Goal: Task Accomplishment & Management: Manage account settings

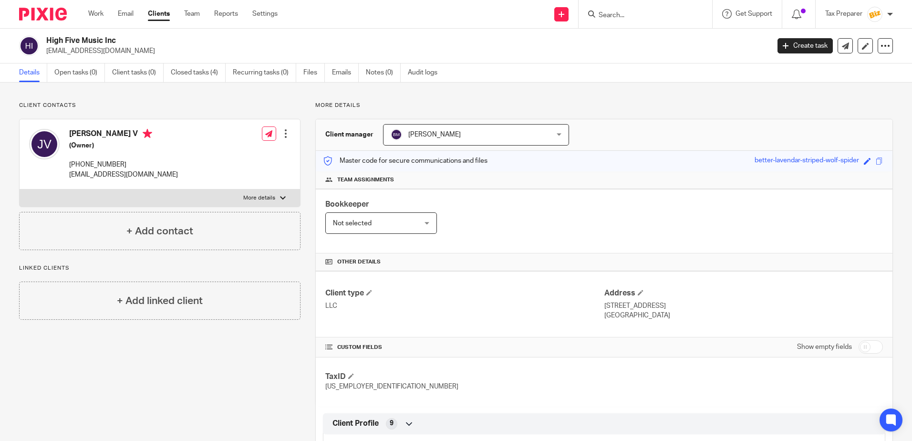
click at [634, 18] on input "Search" at bounding box center [641, 15] width 86 height 9
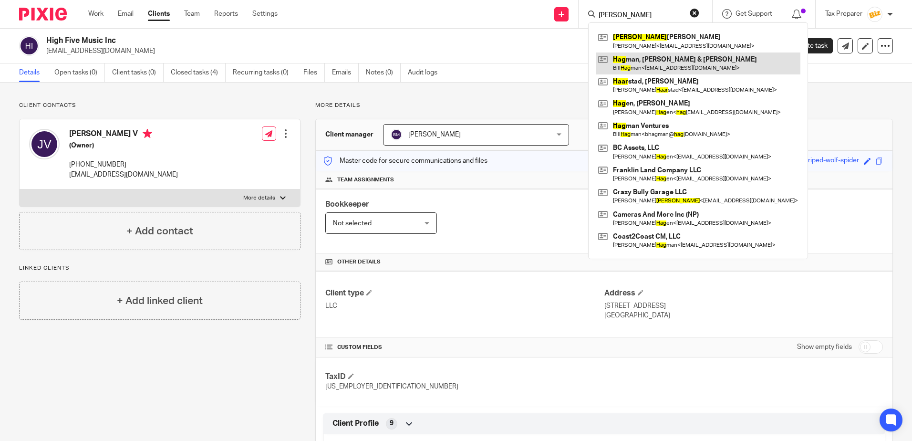
type input "haag"
click at [636, 59] on link at bounding box center [698, 63] width 205 height 22
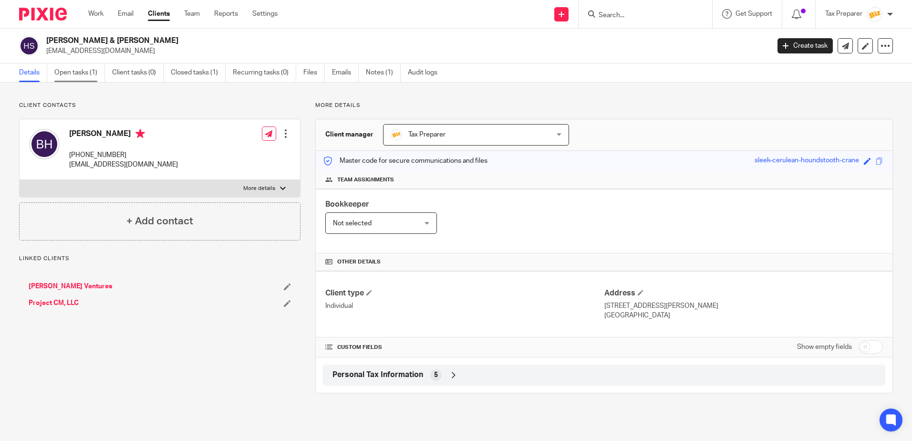
click at [89, 73] on link "Open tasks (1)" at bounding box center [79, 72] width 51 height 19
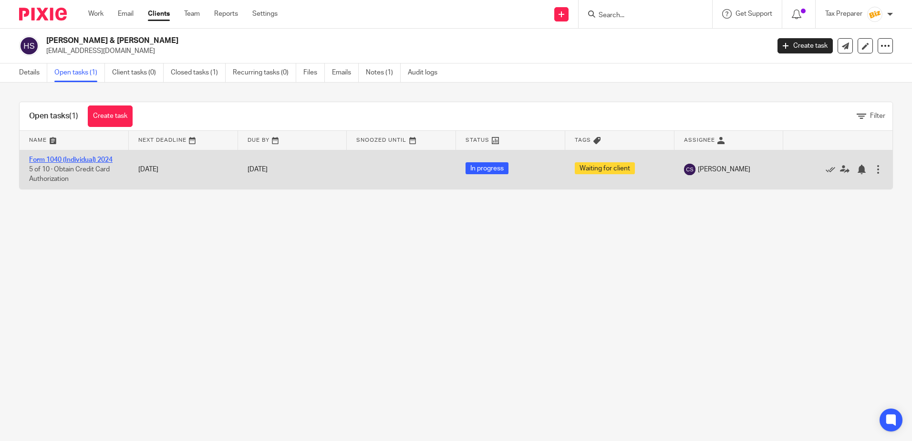
click at [67, 158] on link "Form 1040 (Individual) 2024" at bounding box center [70, 159] width 83 height 7
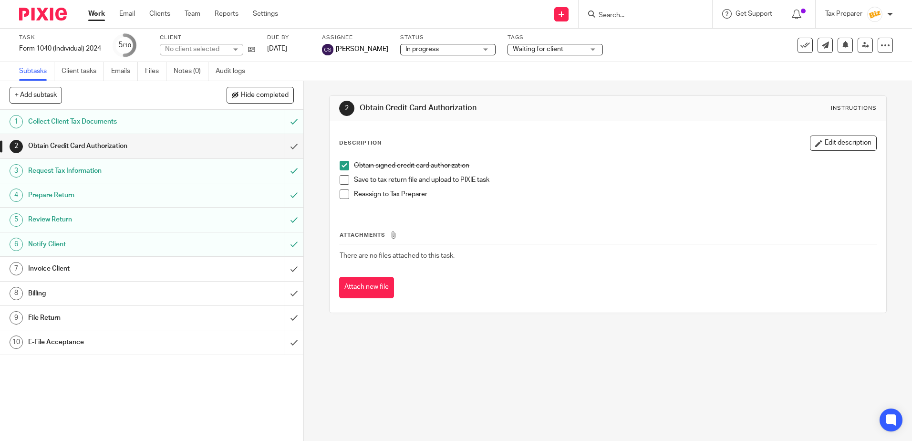
click at [231, 271] on div "Invoice Client" at bounding box center [151, 268] width 247 height 14
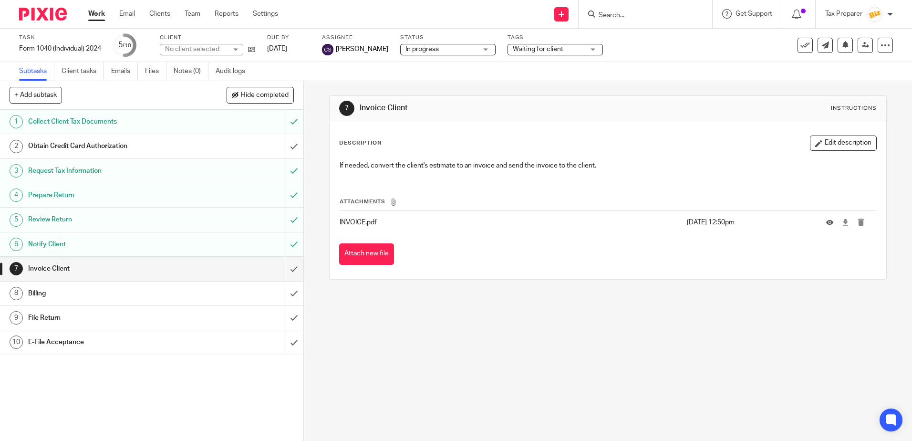
click at [258, 313] on div "File Return" at bounding box center [151, 318] width 247 height 14
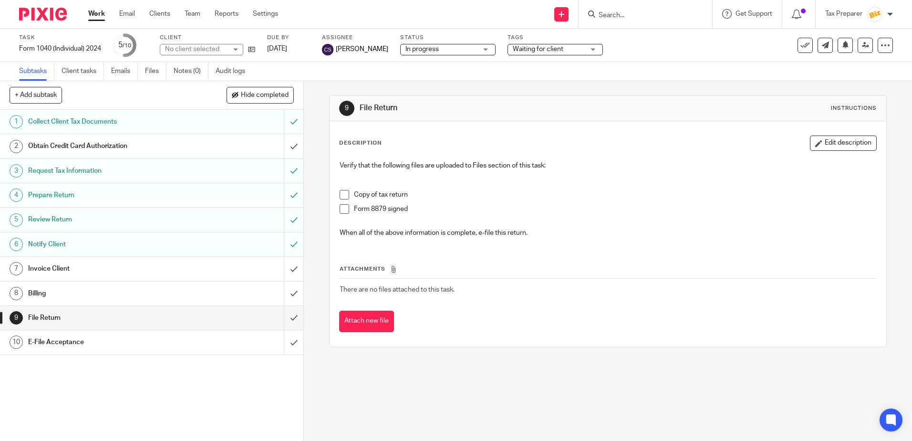
click at [344, 195] on span at bounding box center [345, 195] width 10 height 10
click at [341, 207] on span at bounding box center [345, 209] width 10 height 10
click at [367, 321] on button "Attach new file" at bounding box center [366, 321] width 55 height 21
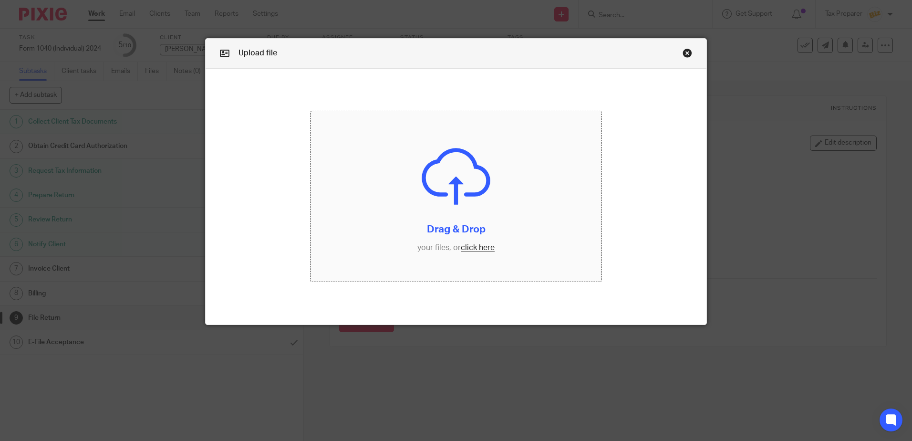
click at [474, 246] on input "file" at bounding box center [456, 196] width 291 height 170
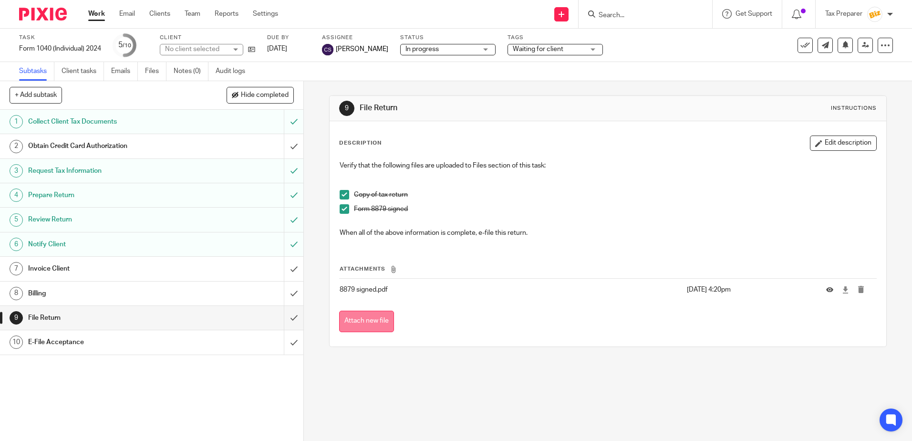
click at [367, 323] on button "Attach new file" at bounding box center [366, 321] width 55 height 21
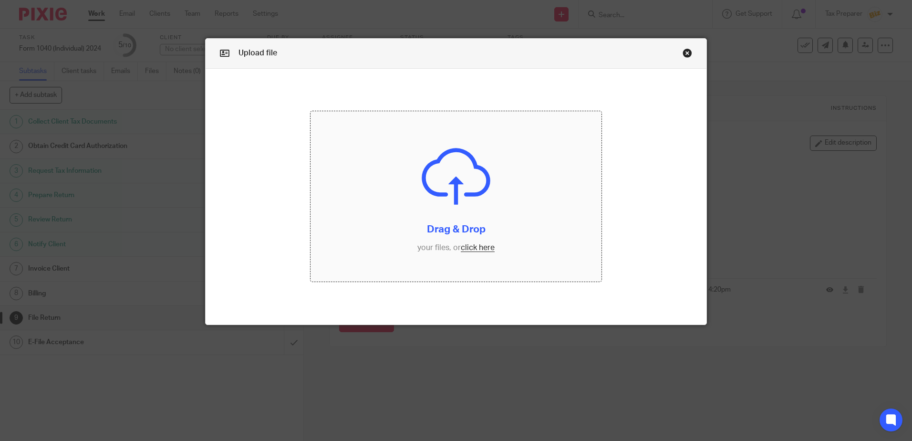
click at [478, 250] on input "file" at bounding box center [456, 196] width 291 height 170
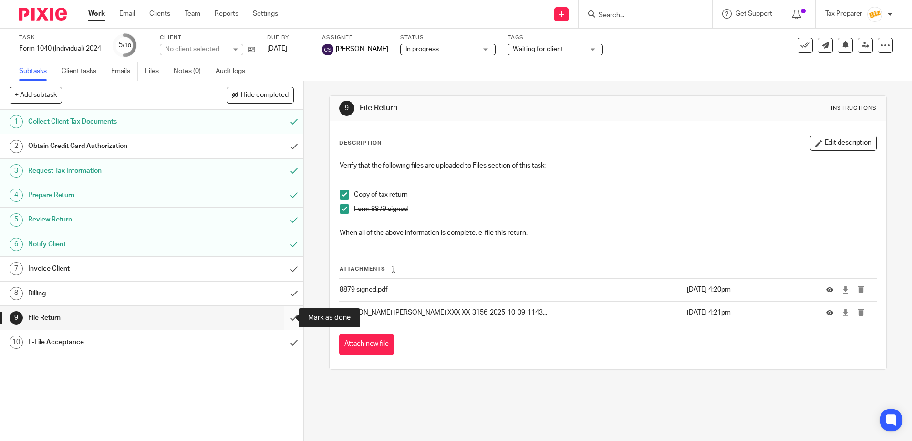
click at [286, 321] on input "submit" at bounding box center [151, 318] width 303 height 24
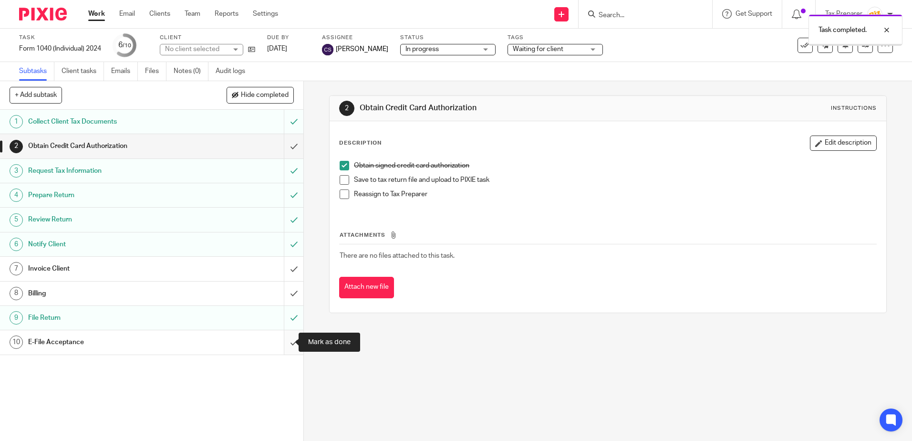
click at [281, 344] on input "submit" at bounding box center [151, 342] width 303 height 24
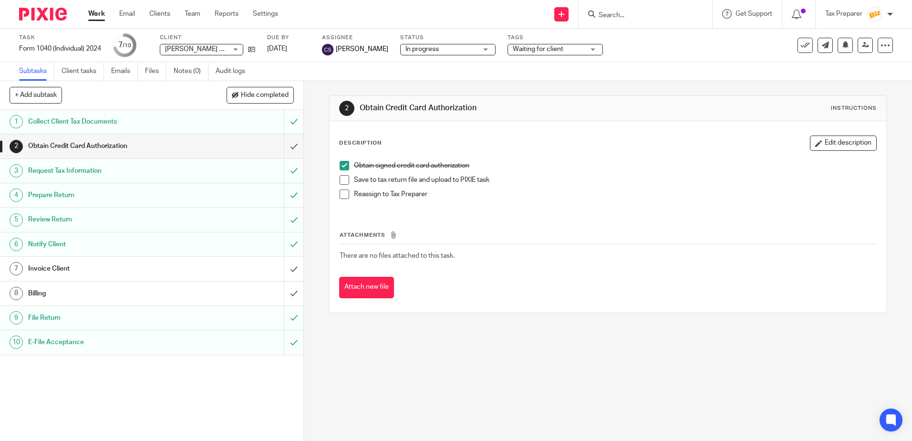
click at [100, 15] on link "Work" at bounding box center [96, 14] width 17 height 10
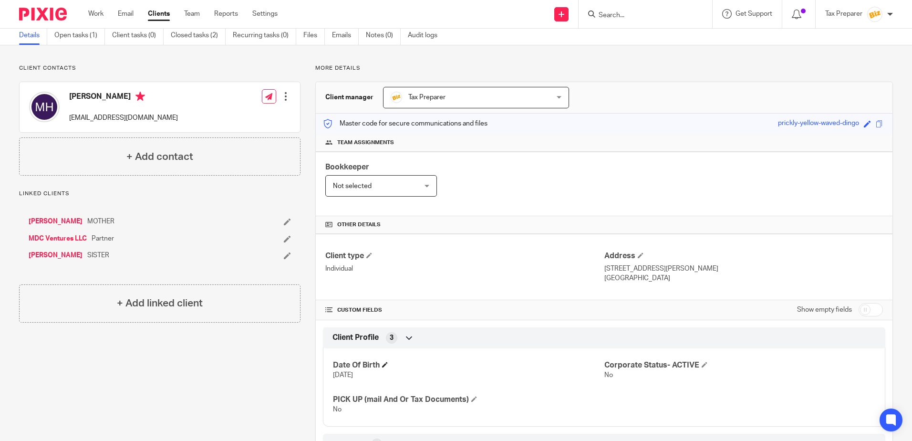
scroll to position [134, 0]
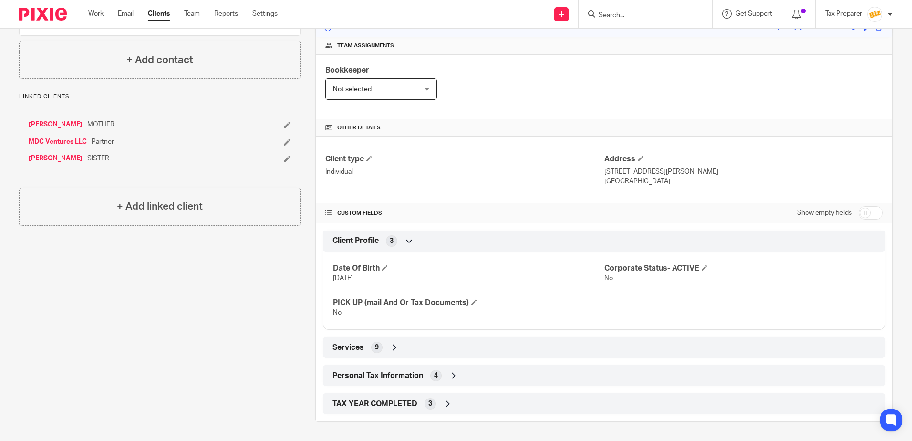
click at [440, 406] on div "TAX YEAR COMPLETED 3" at bounding box center [604, 404] width 548 height 16
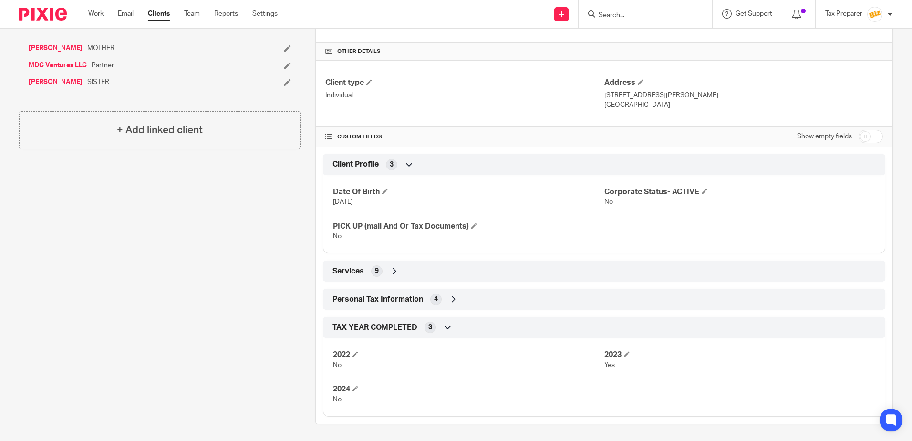
scroll to position [213, 0]
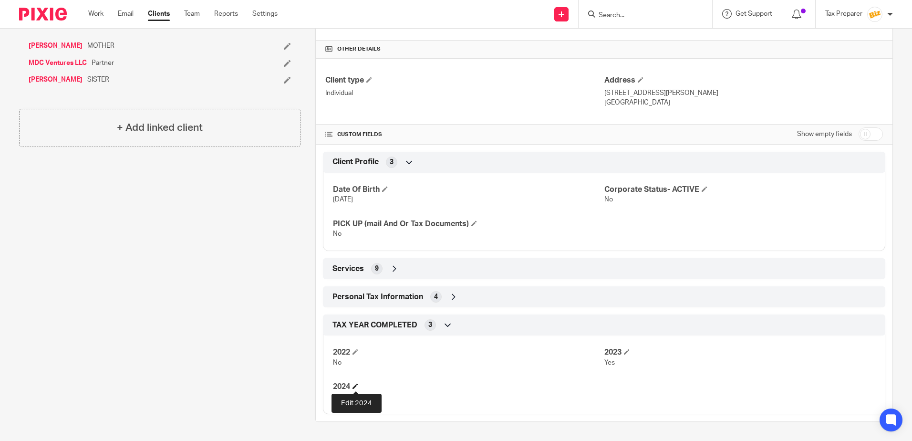
click at [355, 387] on span at bounding box center [356, 386] width 6 height 6
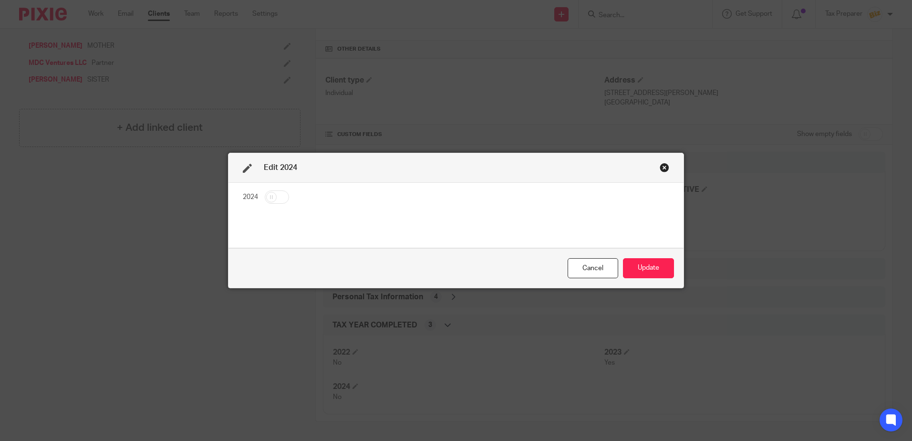
click at [268, 193] on input "checkbox" at bounding box center [277, 196] width 24 height 13
checkbox input "true"
click at [648, 271] on button "Update" at bounding box center [648, 268] width 51 height 21
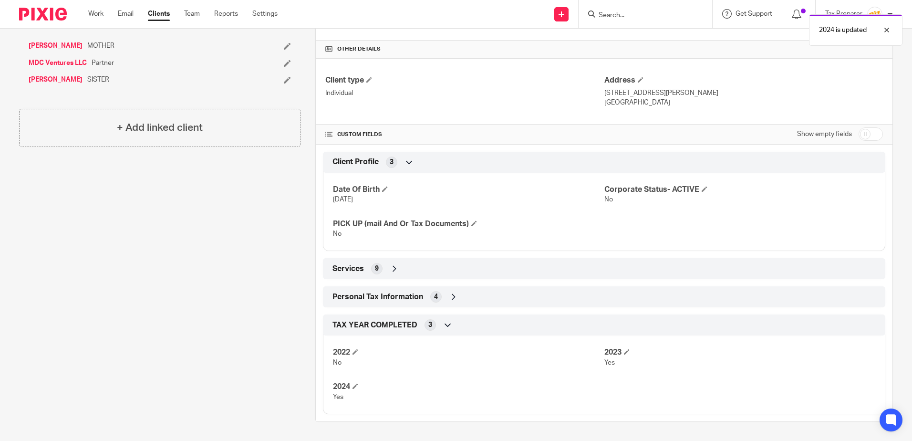
scroll to position [0, 0]
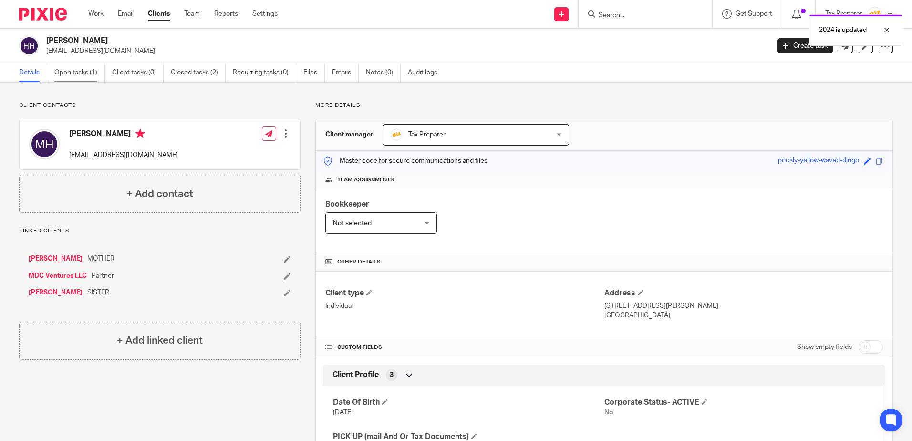
click at [67, 75] on link "Open tasks (1)" at bounding box center [79, 72] width 51 height 19
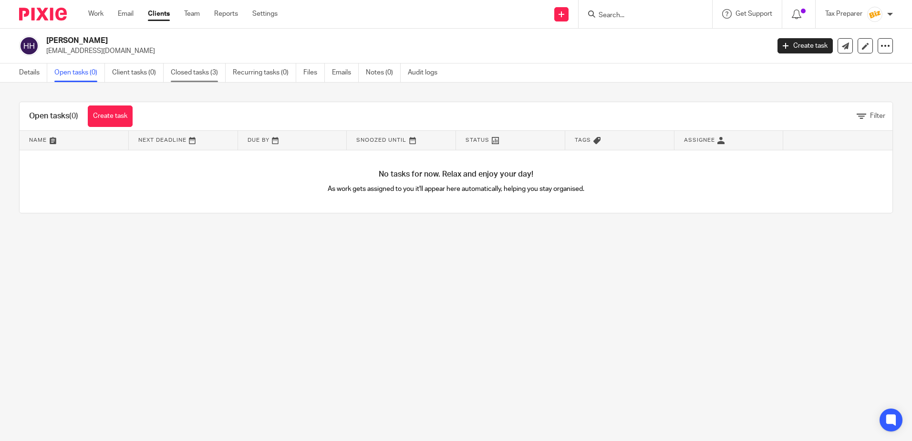
click at [194, 68] on link "Closed tasks (3)" at bounding box center [198, 72] width 55 height 19
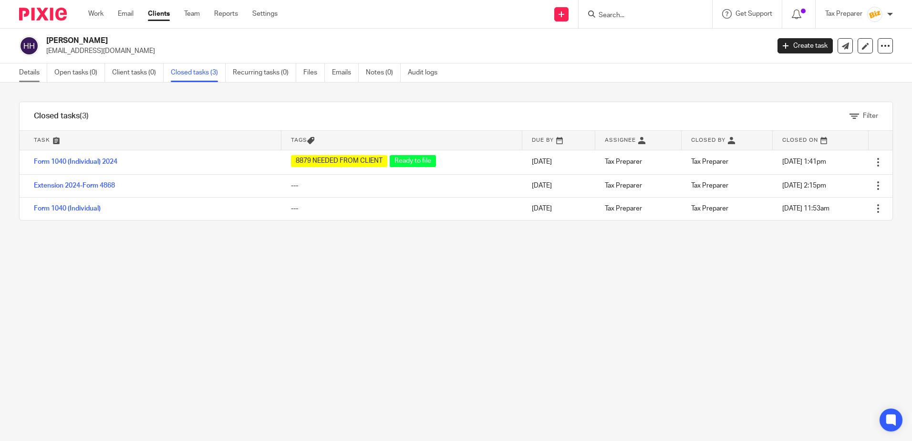
click at [33, 73] on link "Details" at bounding box center [33, 72] width 28 height 19
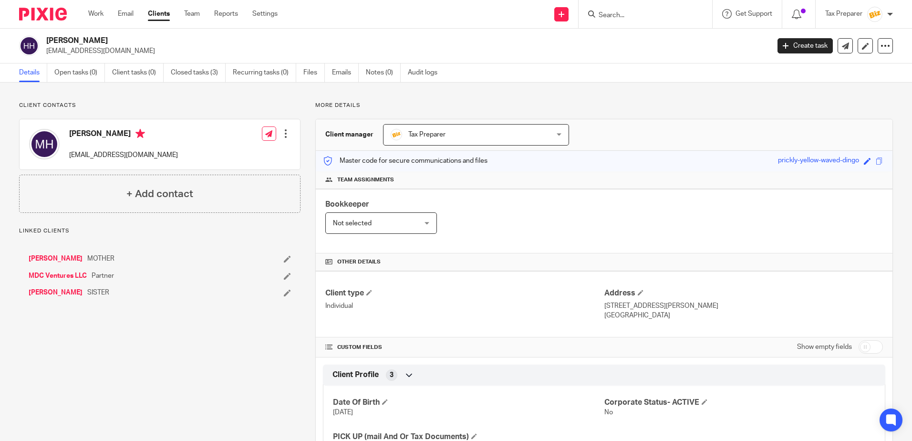
click at [80, 258] on link "[PERSON_NAME]" at bounding box center [56, 259] width 54 height 10
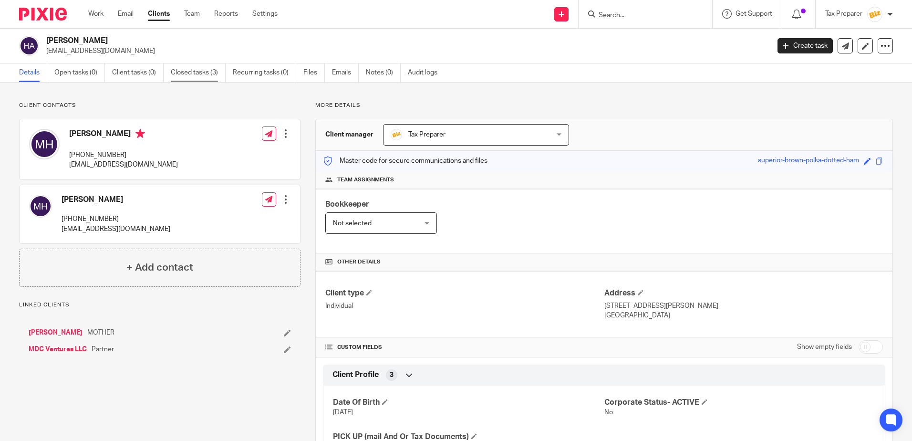
click at [201, 73] on link "Closed tasks (3)" at bounding box center [198, 72] width 55 height 19
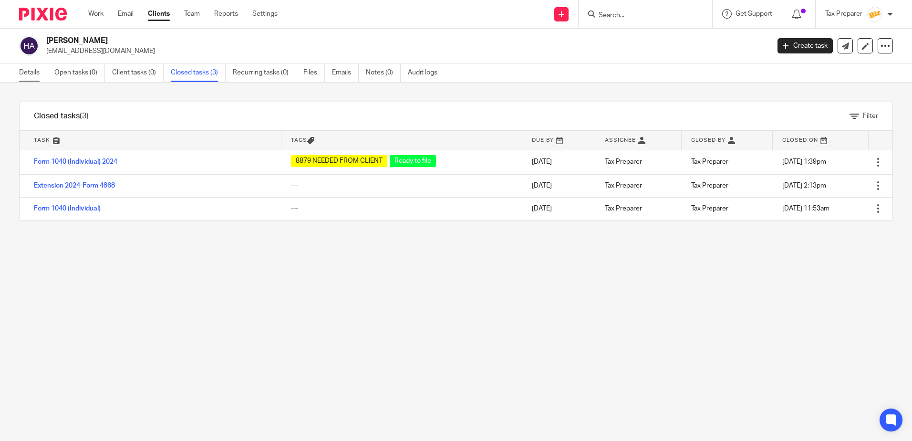
click at [26, 68] on link "Details" at bounding box center [33, 72] width 28 height 19
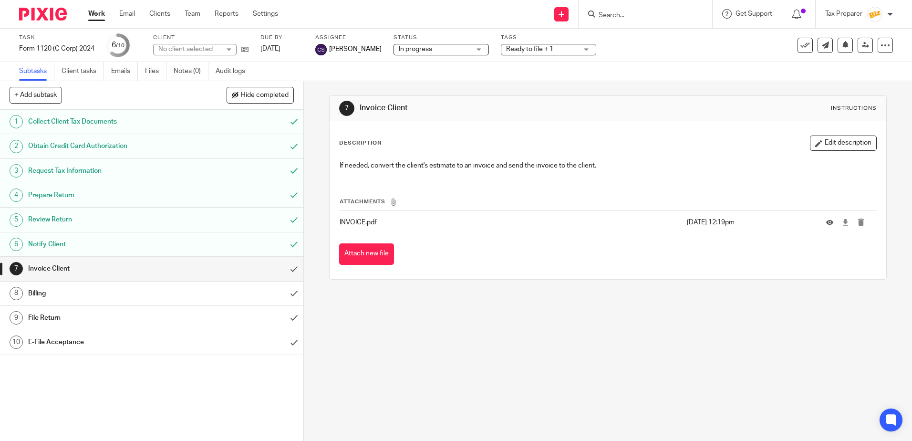
click at [616, 18] on input "Search" at bounding box center [641, 15] width 86 height 9
